Goal: Find specific page/section: Find specific page/section

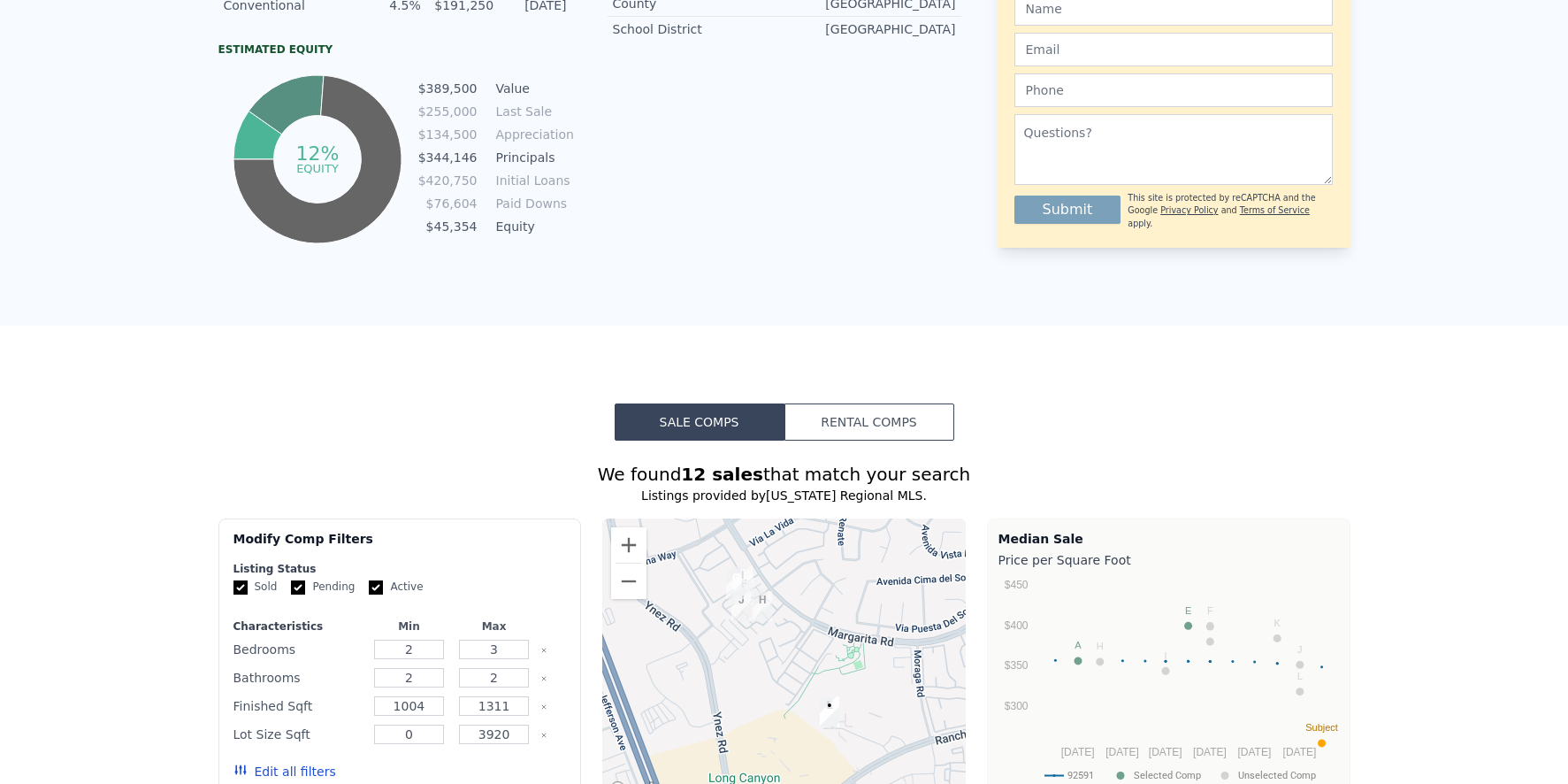
scroll to position [7, 0]
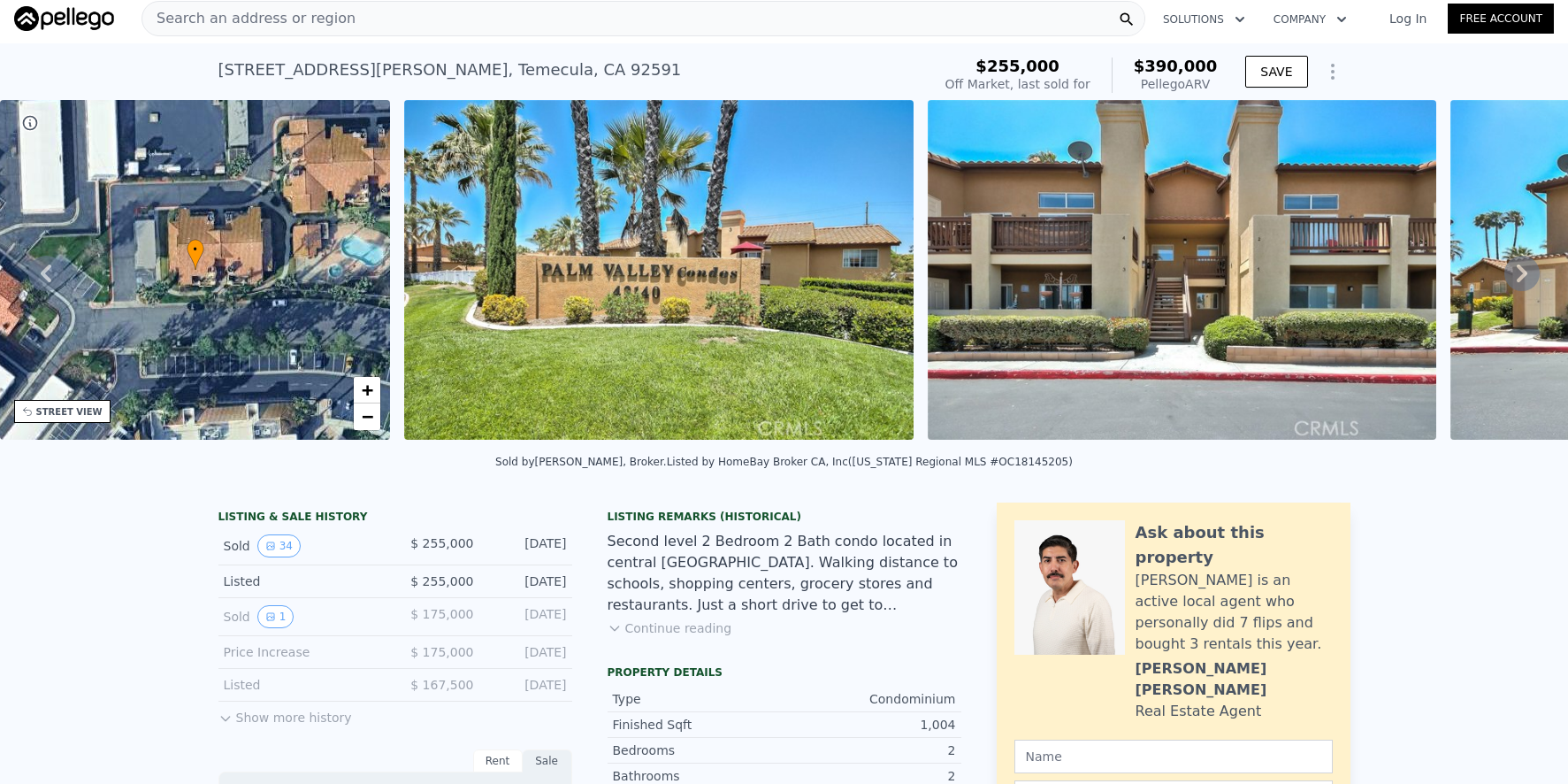
click at [404, 22] on div "Search an address or region" at bounding box center [642, 19] width 1004 height 35
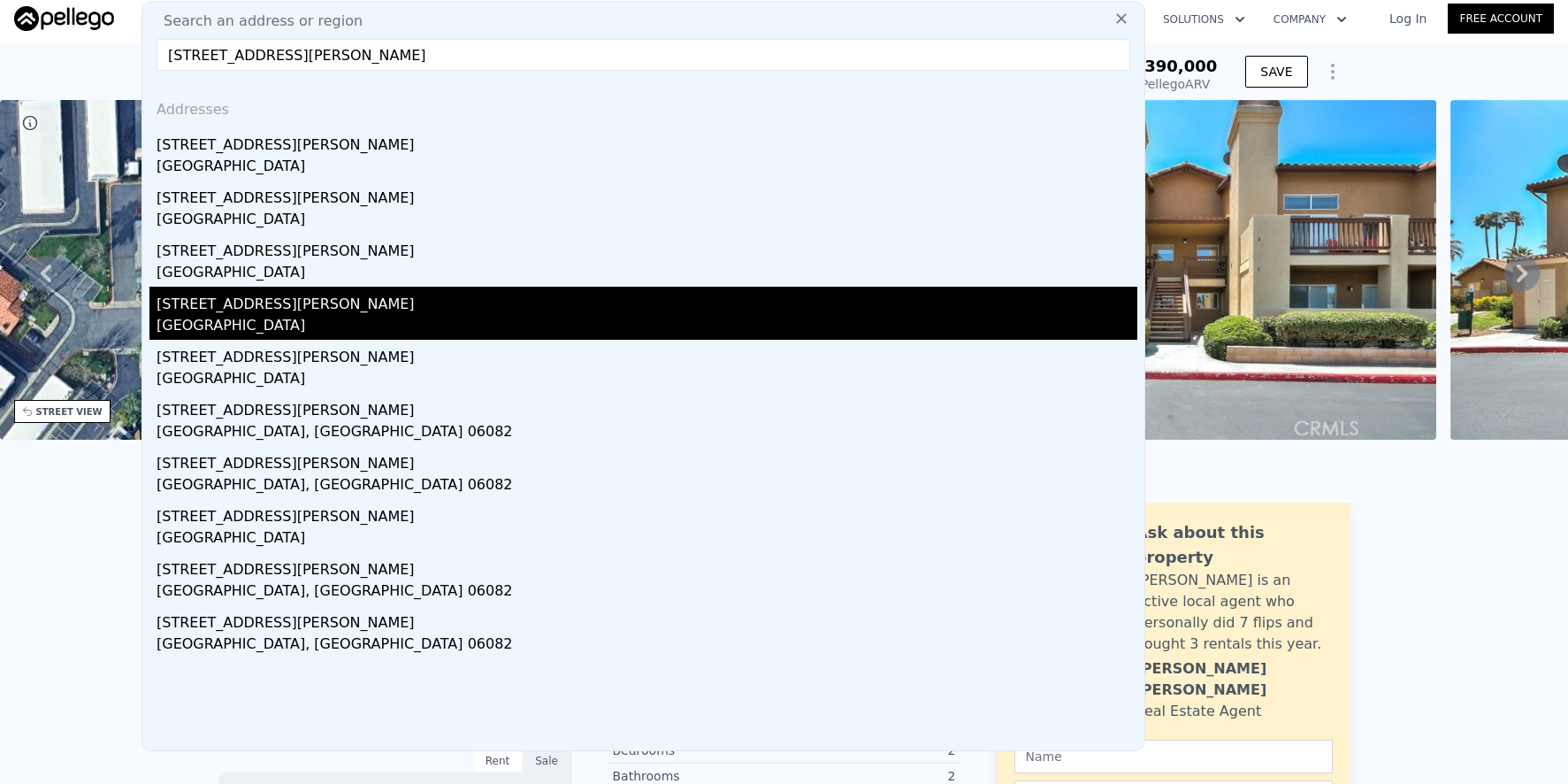
type input "[STREET_ADDRESS][PERSON_NAME]"
click at [409, 298] on div "[STREET_ADDRESS][PERSON_NAME]" at bounding box center [647, 301] width 981 height 28
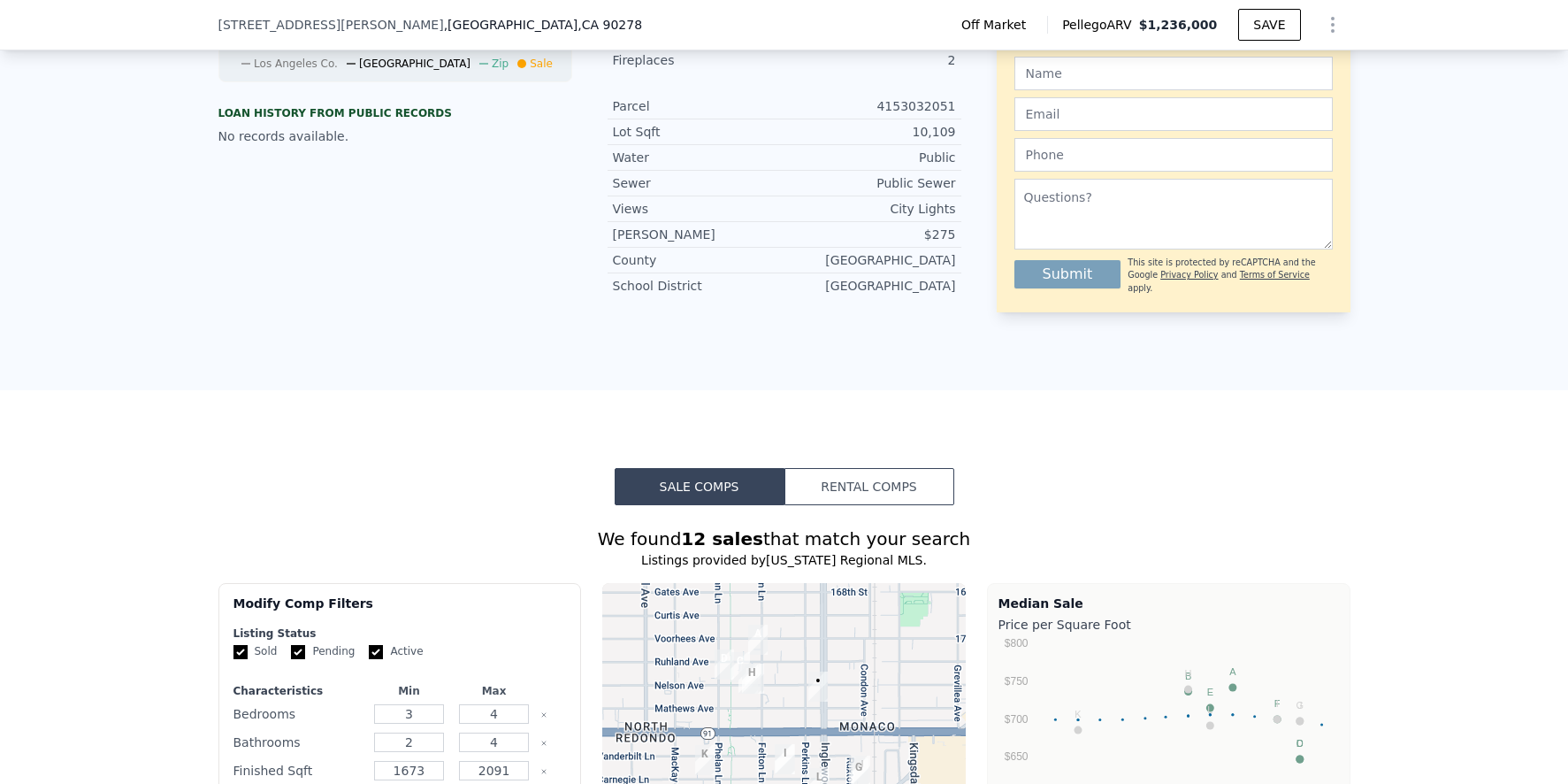
scroll to position [1186, 0]
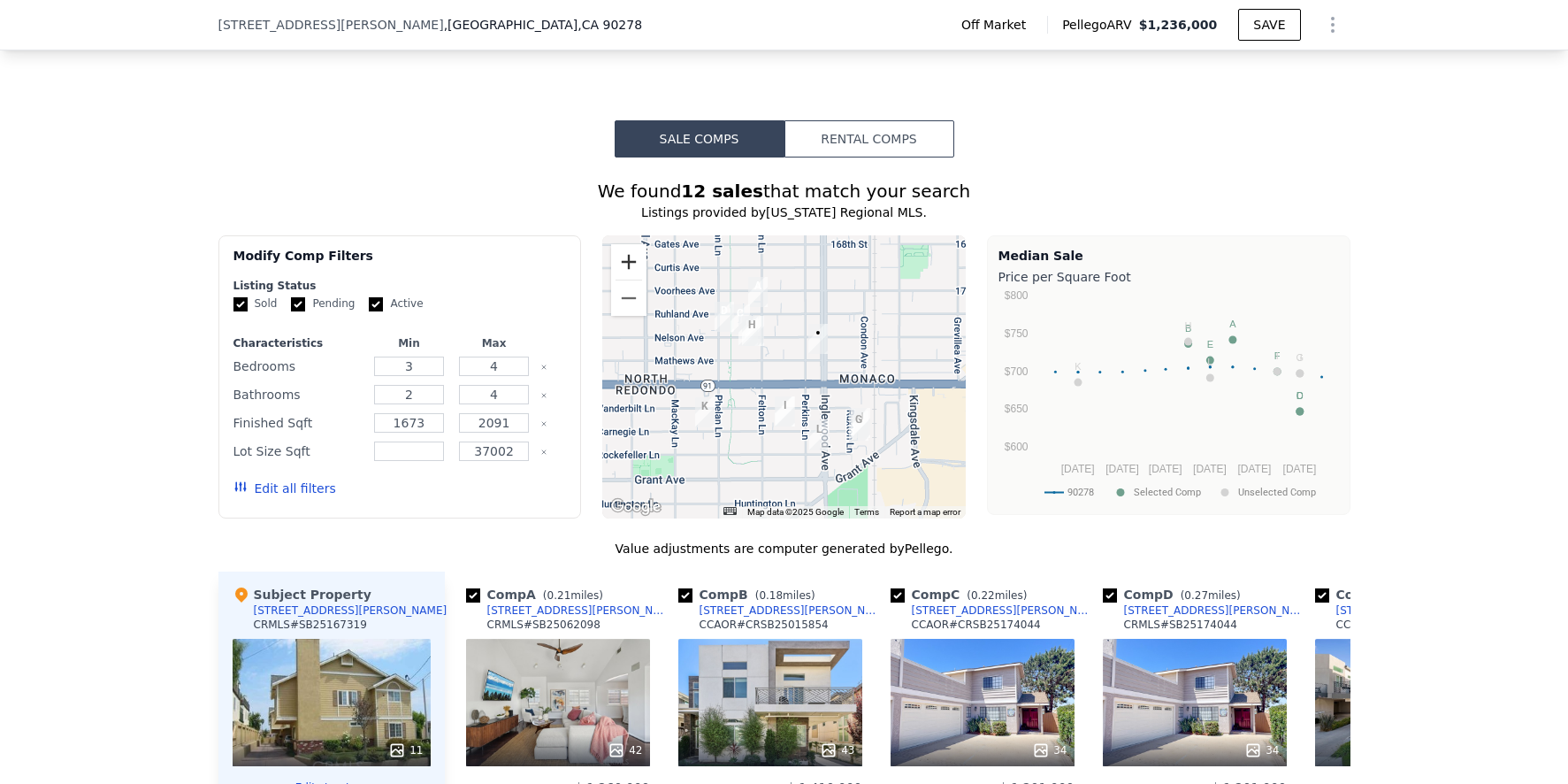
click at [636, 280] on button "Zoom in" at bounding box center [628, 262] width 35 height 35
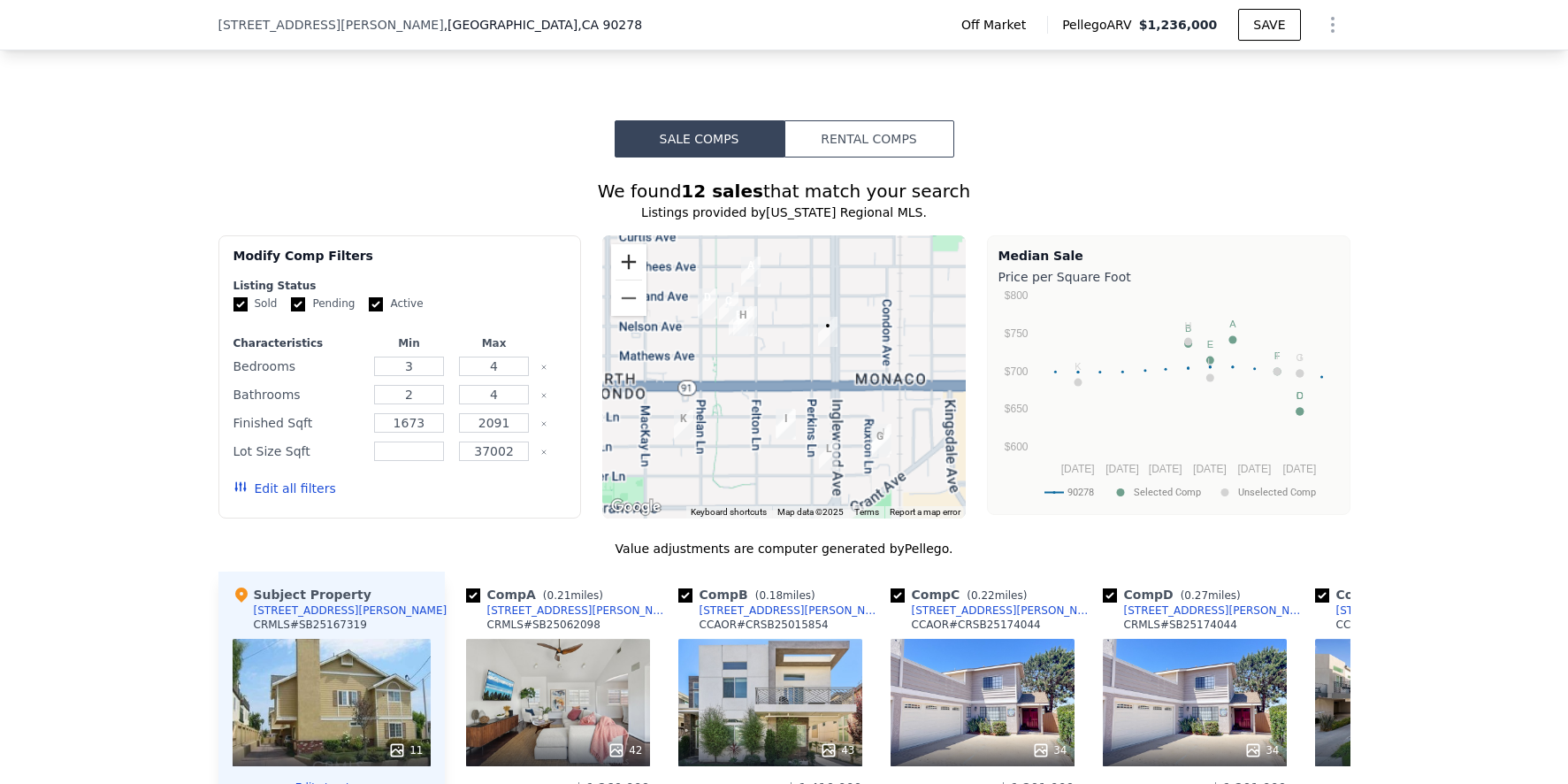
click at [636, 280] on button "Zoom in" at bounding box center [628, 262] width 35 height 35
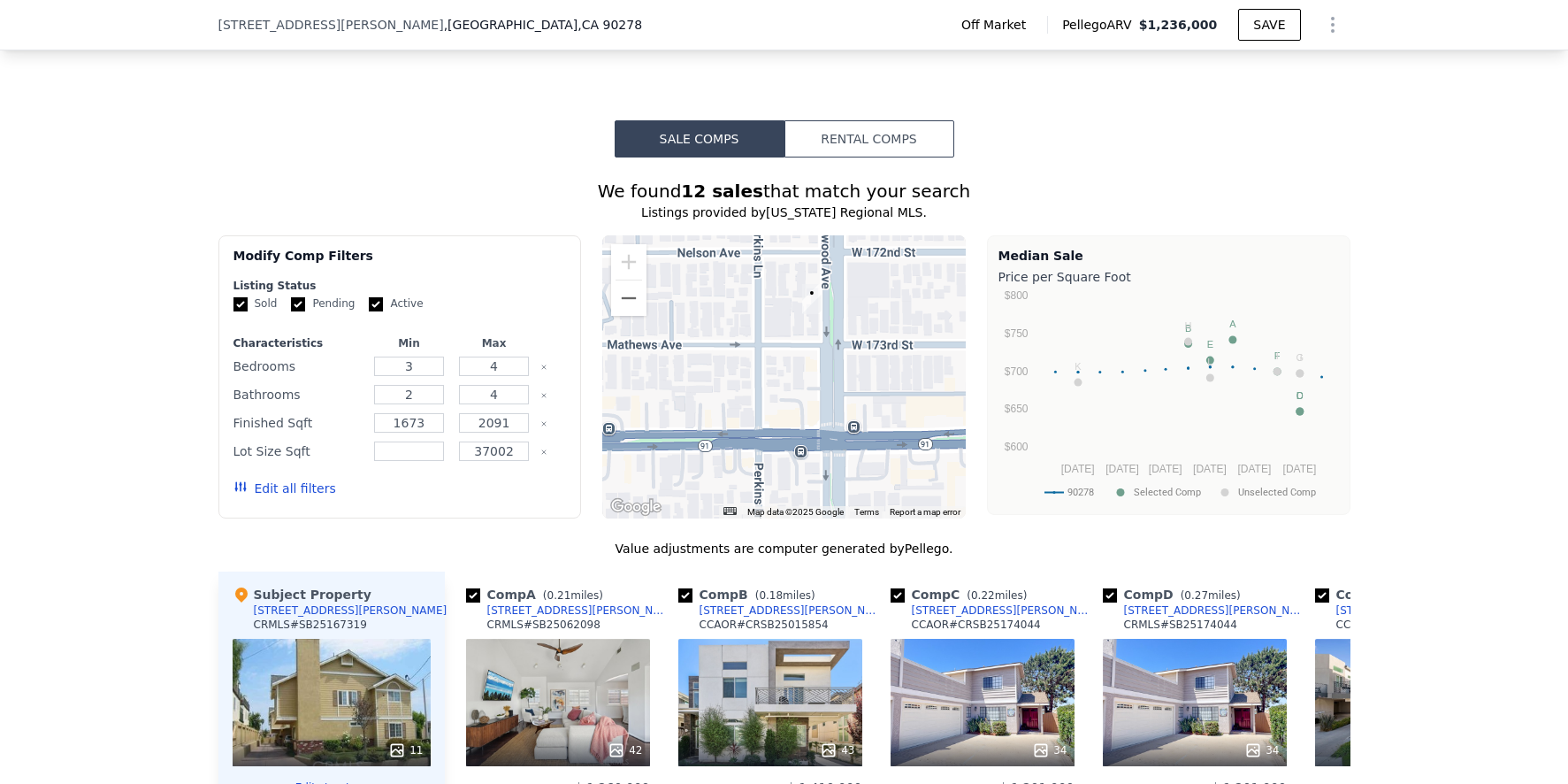
drag, startPoint x: 855, startPoint y: 321, endPoint x: 737, endPoint y: 358, distance: 123.7
click at [737, 358] on div at bounding box center [784, 376] width 364 height 283
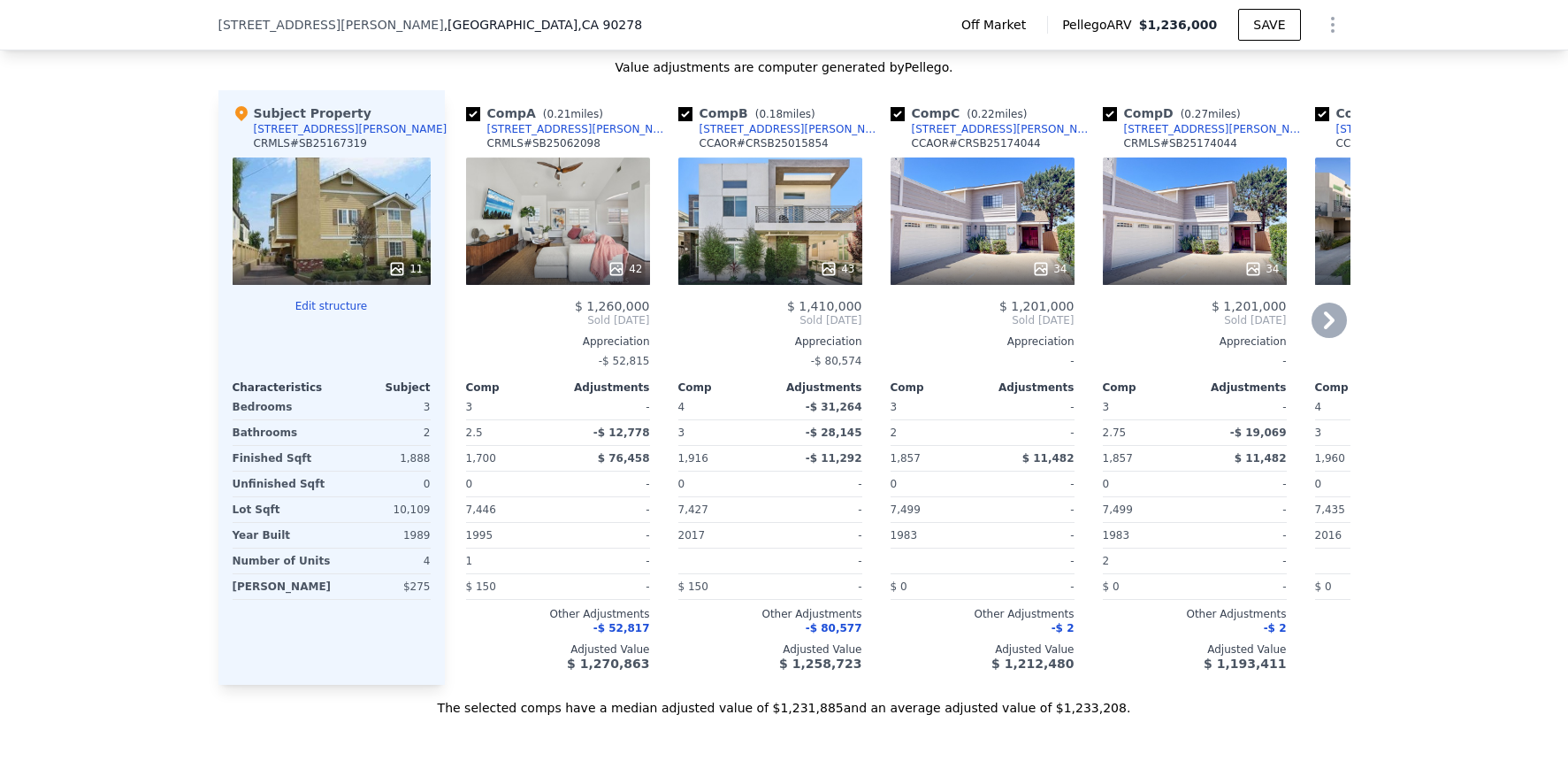
scroll to position [266, 0]
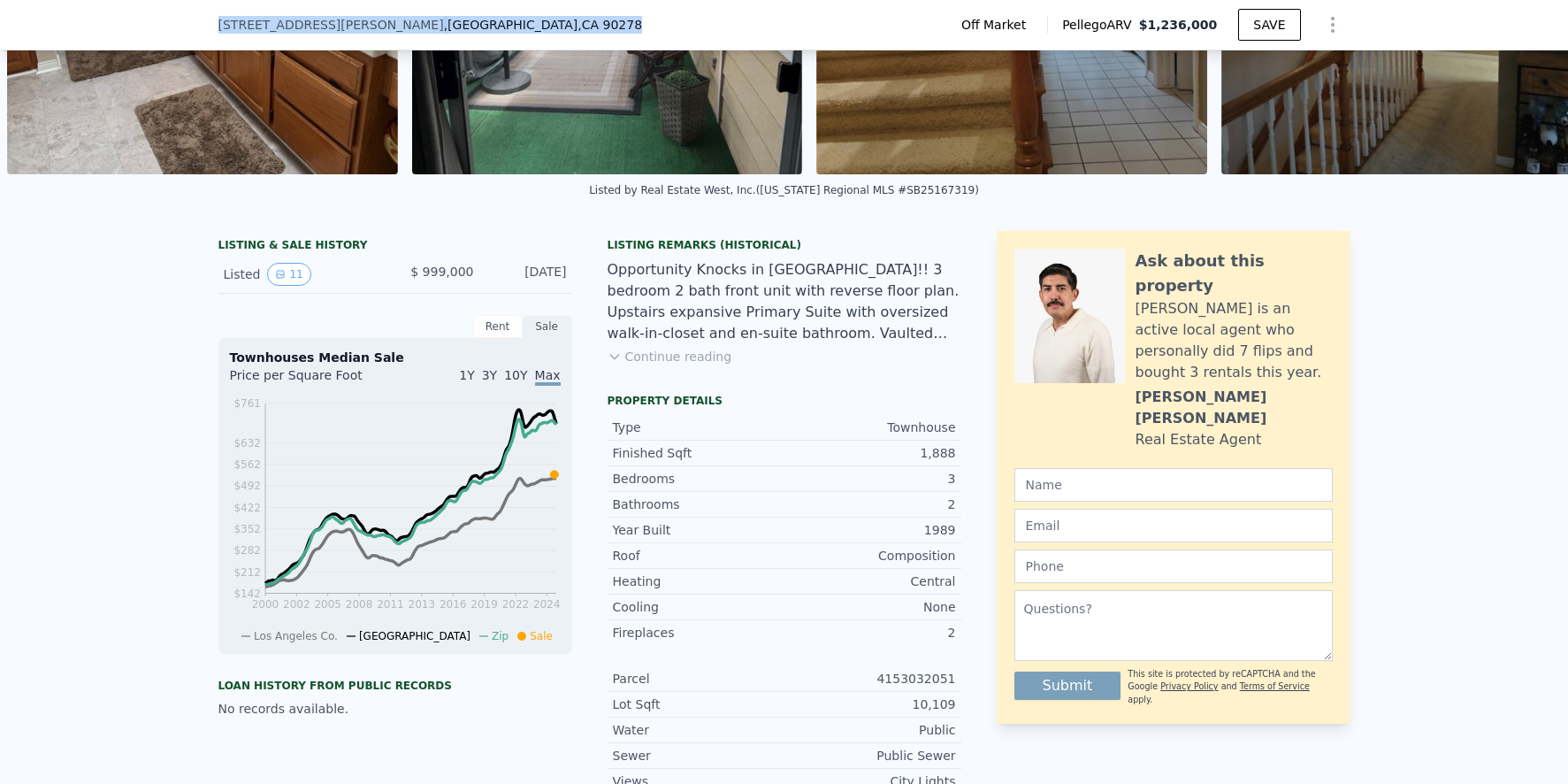
drag, startPoint x: 213, startPoint y: 23, endPoint x: 568, endPoint y: 32, distance: 355.1
click at [568, 32] on div "[STREET_ADDRESS][PERSON_NAME] Off Market Pellego ARV $1,236,000 SAVE" at bounding box center [784, 24] width 1133 height 49
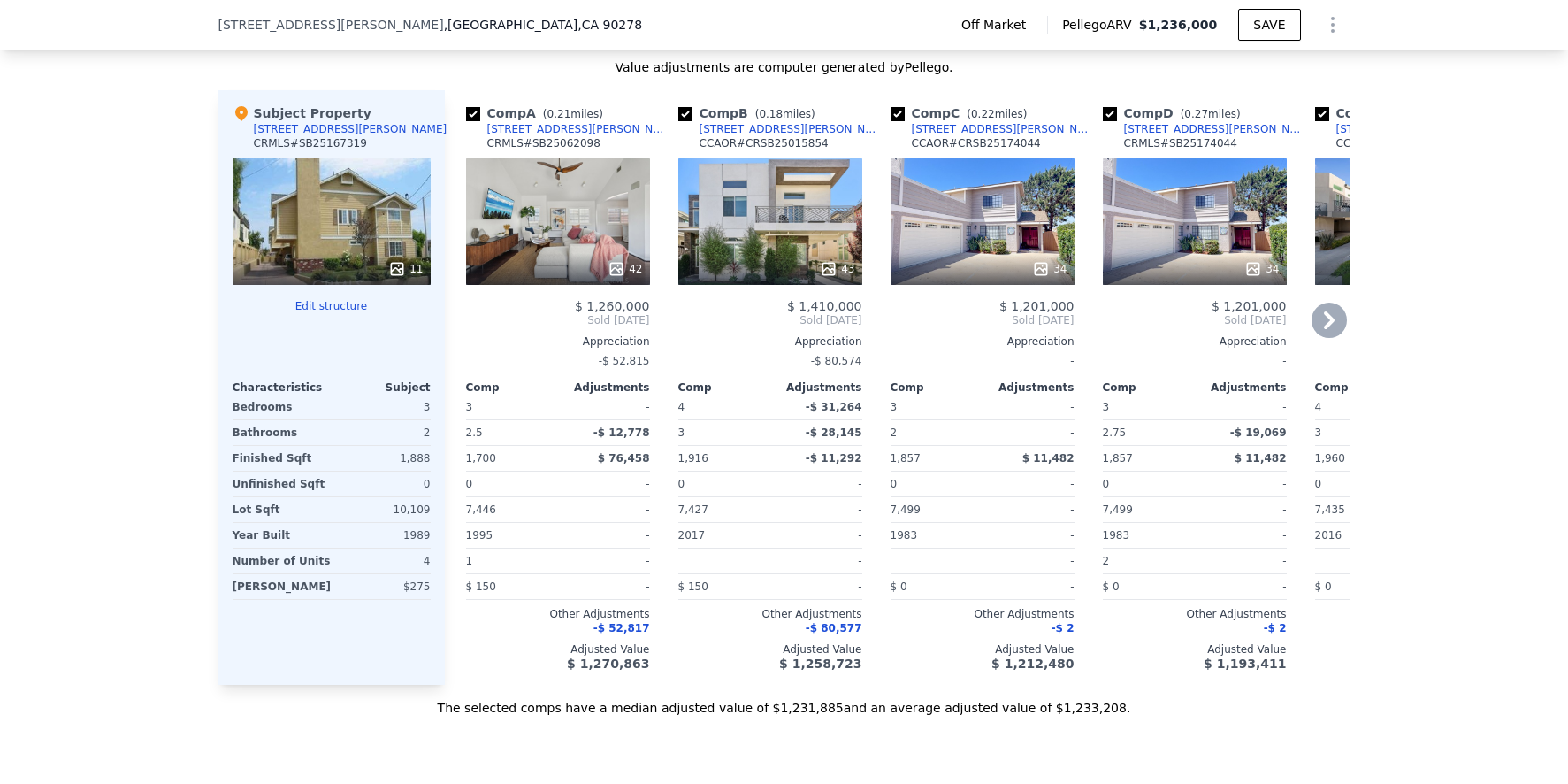
scroll to position [1665, 0]
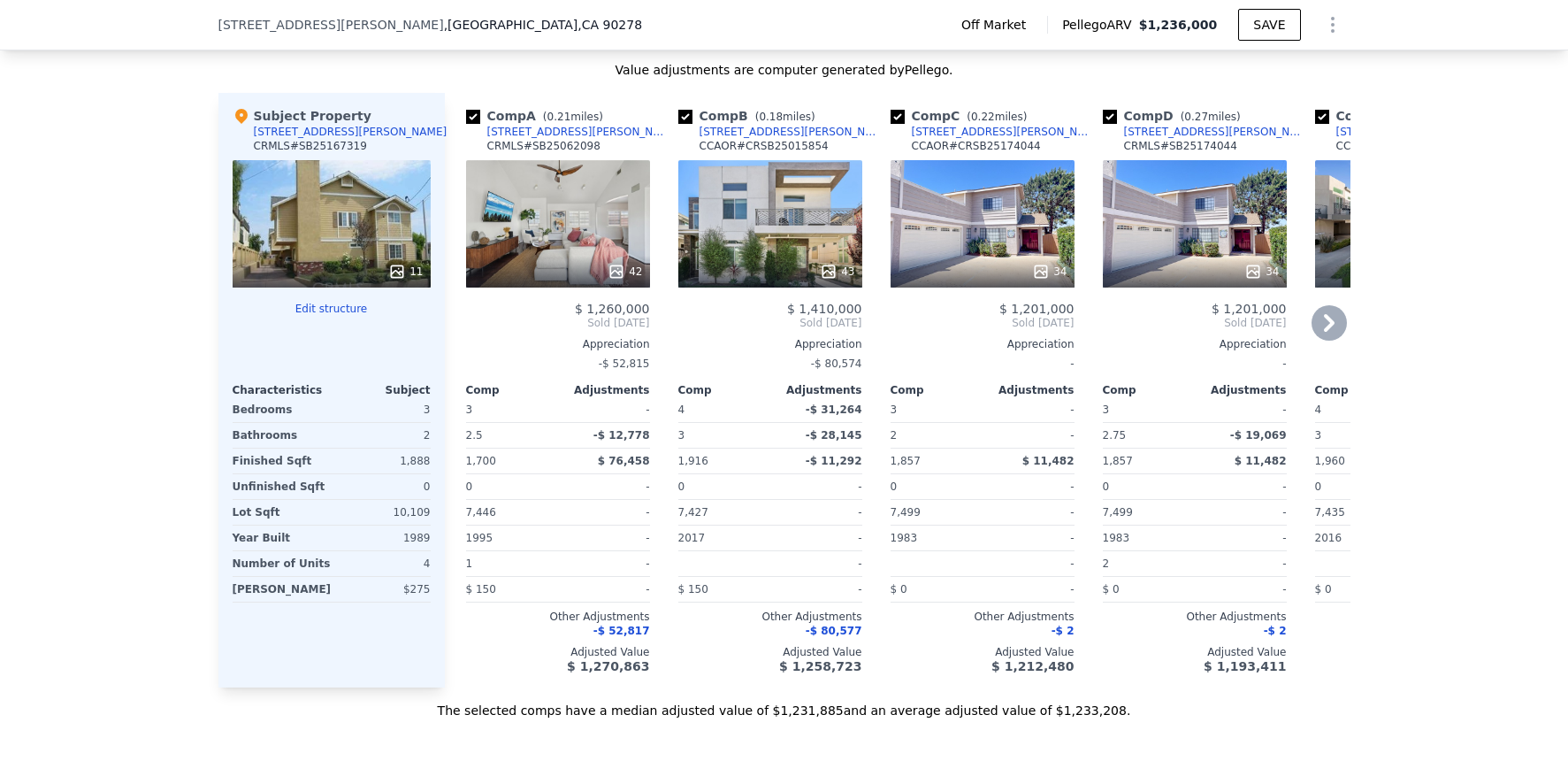
click at [996, 243] on div "34" at bounding box center [982, 223] width 184 height 127
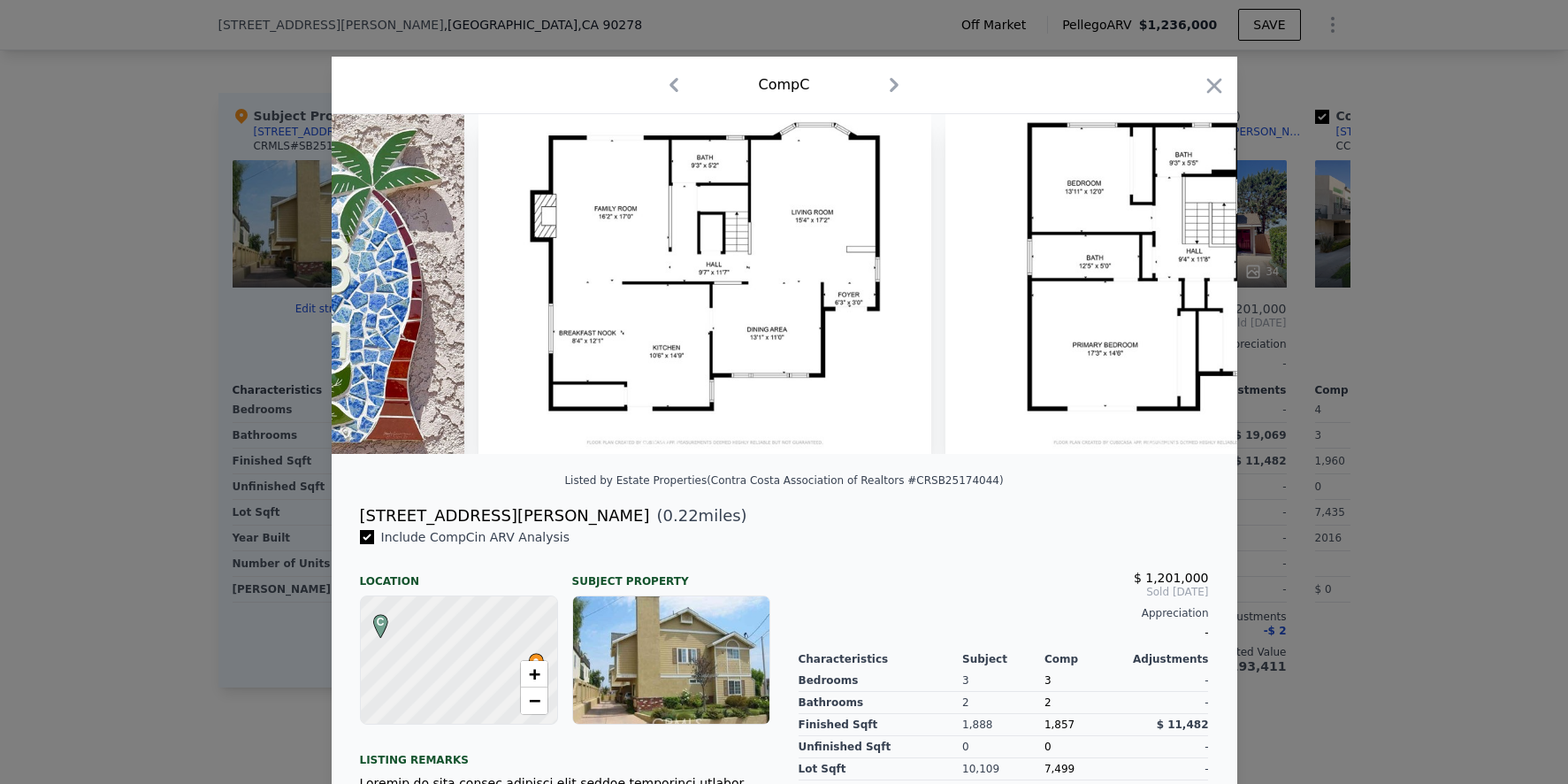
click at [162, 77] on div at bounding box center [784, 392] width 1568 height 784
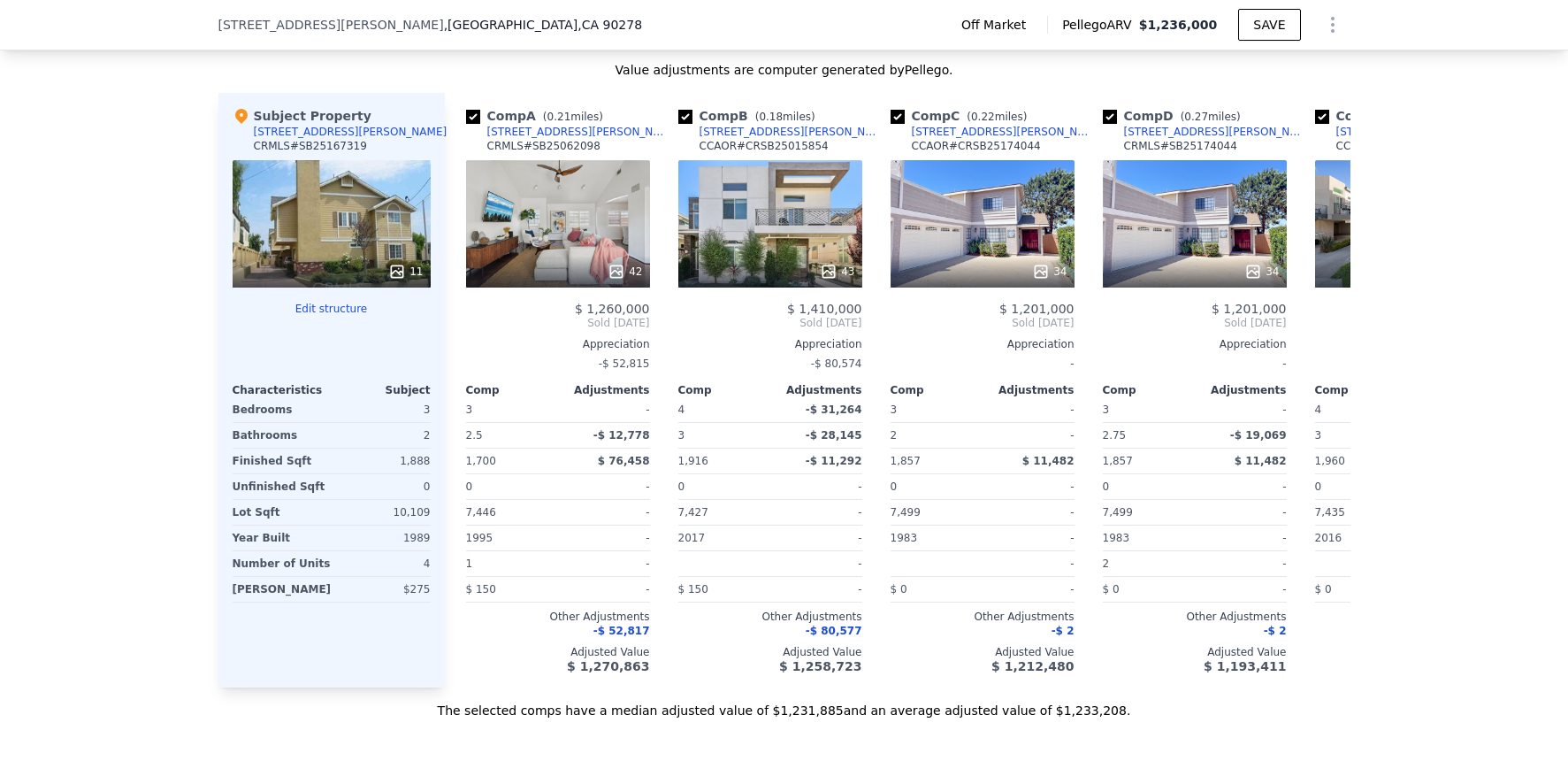
click at [218, 23] on span "[STREET_ADDRESS][PERSON_NAME]" at bounding box center [330, 24] width 226 height 18
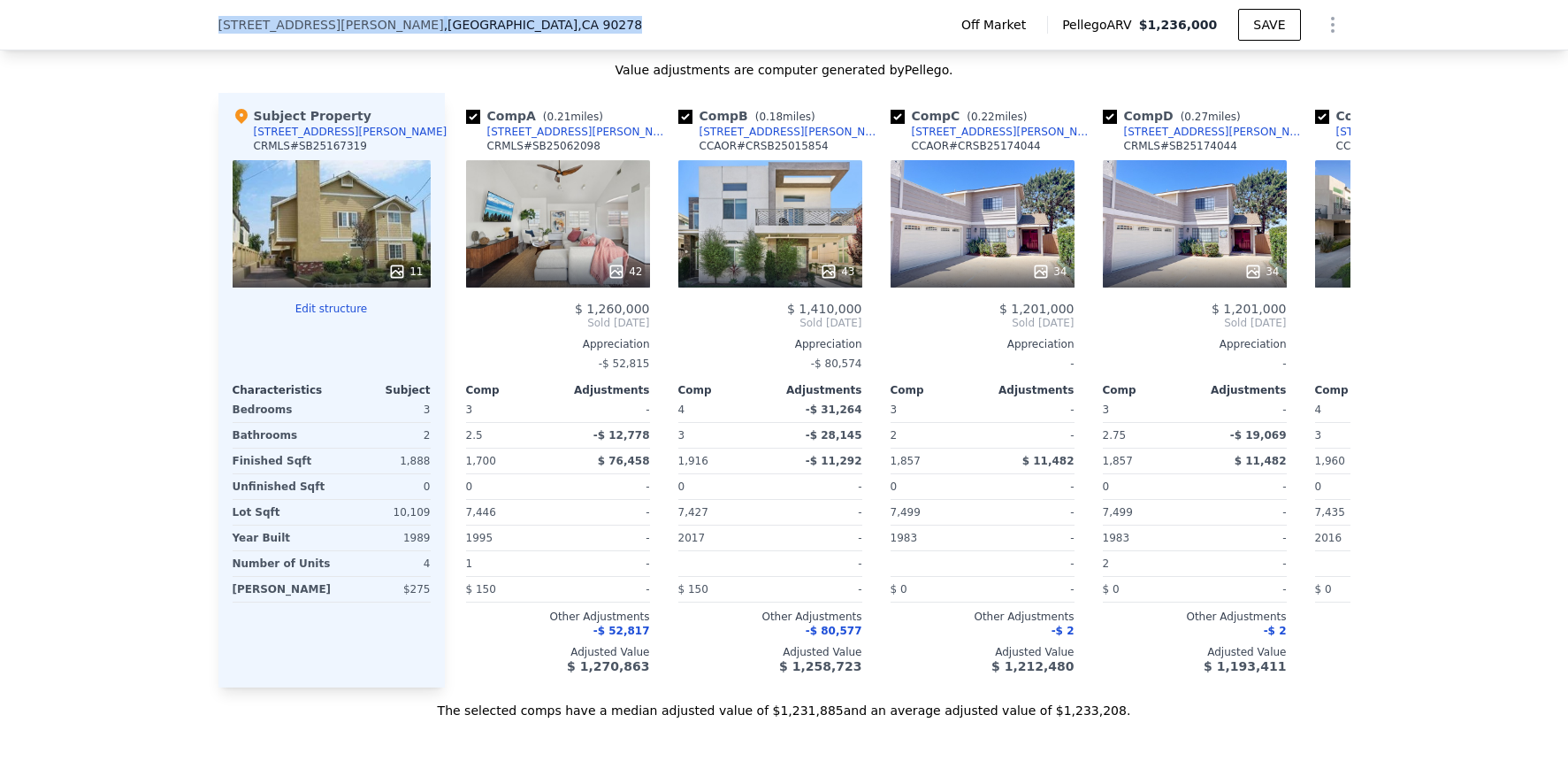
drag, startPoint x: 214, startPoint y: 23, endPoint x: 535, endPoint y: 24, distance: 321.0
click at [536, 25] on div "[STREET_ADDRESS][PERSON_NAME]" at bounding box center [430, 24] width 424 height 18
copy div "[STREET_ADDRESS][PERSON_NAME]"
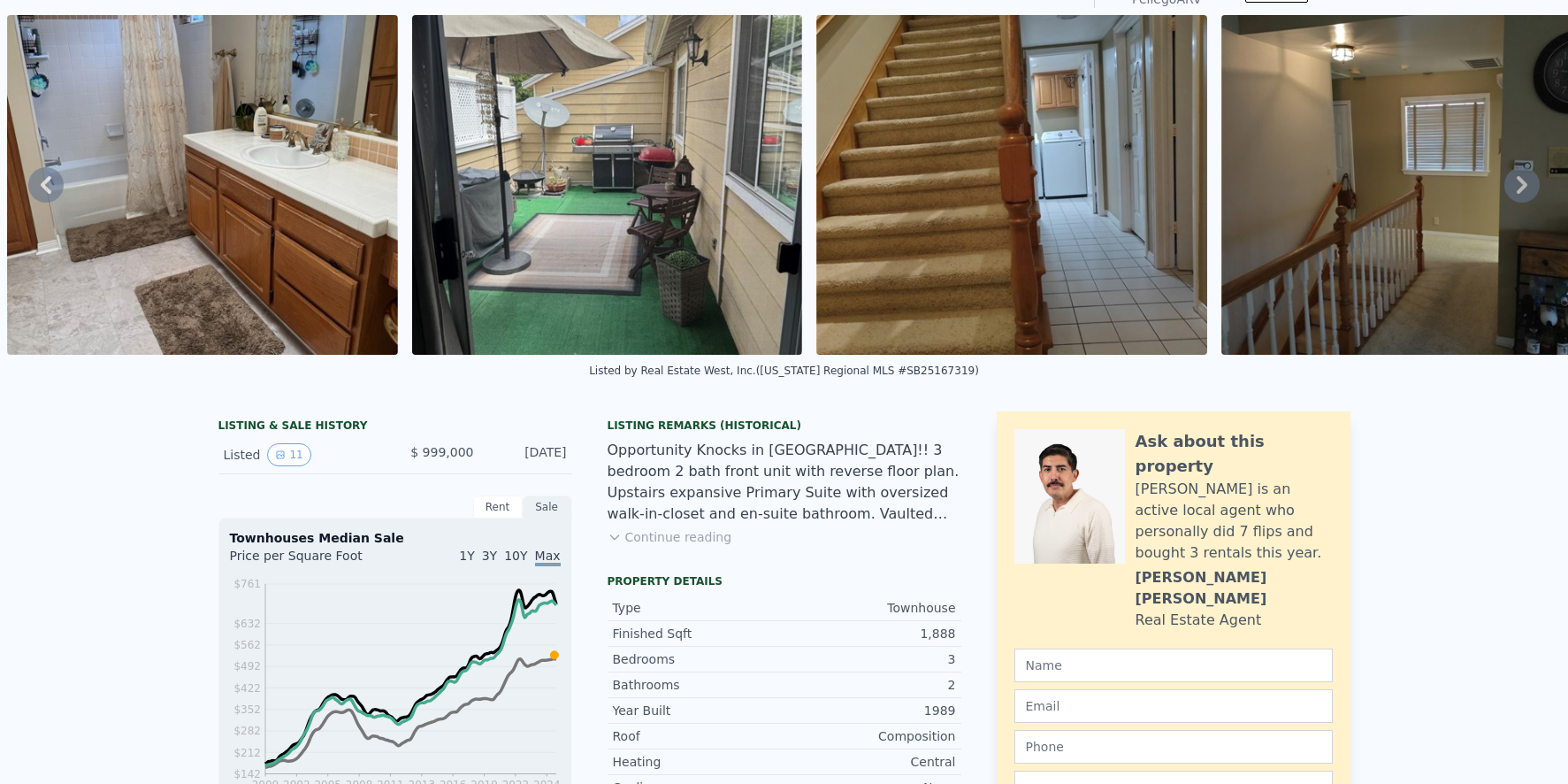
scroll to position [7, 0]
